Goal: Task Accomplishment & Management: Use online tool/utility

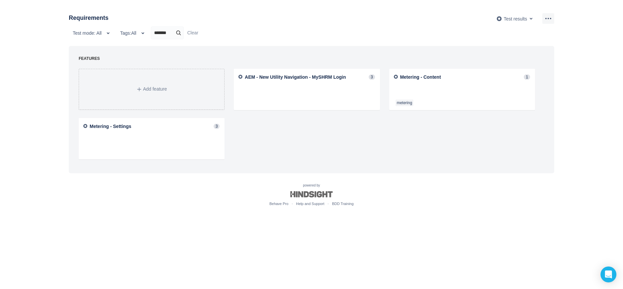
click at [171, 31] on input "*******" at bounding box center [167, 33] width 28 height 6
click at [171, 31] on input "*******" at bounding box center [191, 33] width 77 height 6
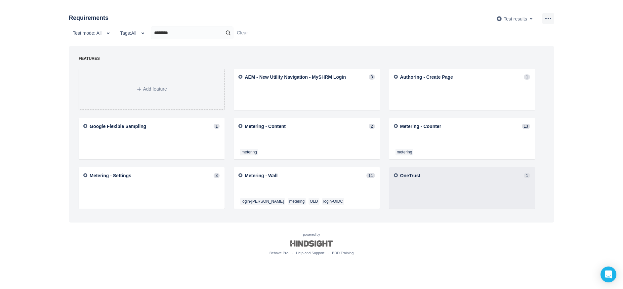
type input "********"
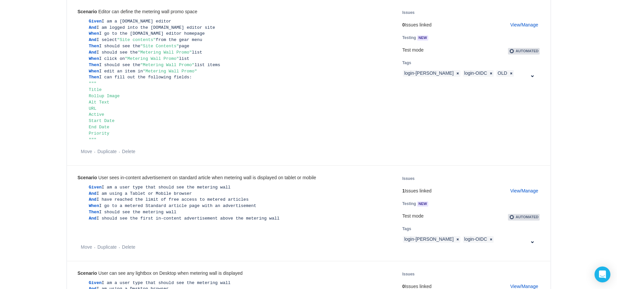
scroll to position [404, 0]
